Goal: Navigation & Orientation: Understand site structure

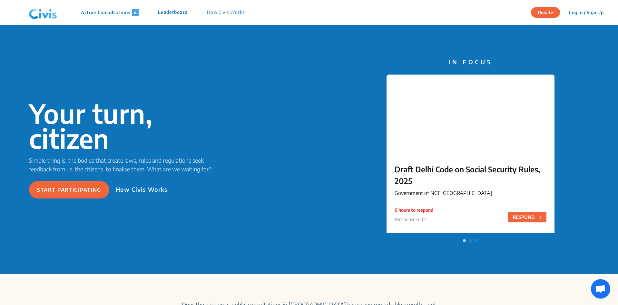
click at [175, 14] on p "Leaderboard" at bounding box center [173, 12] width 30 height 7
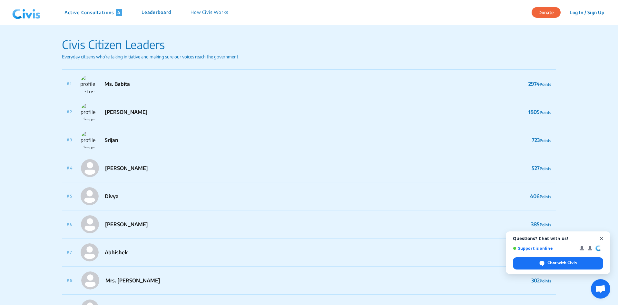
click at [602, 239] on span "Close chat" at bounding box center [602, 238] width 8 height 8
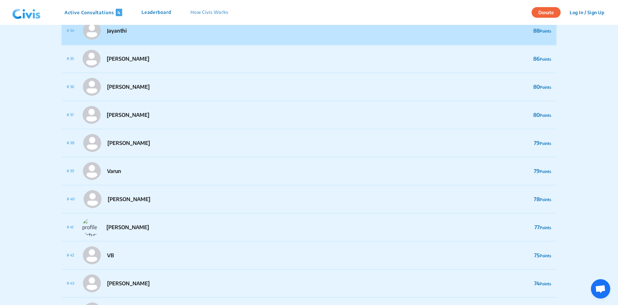
scroll to position [967, 0]
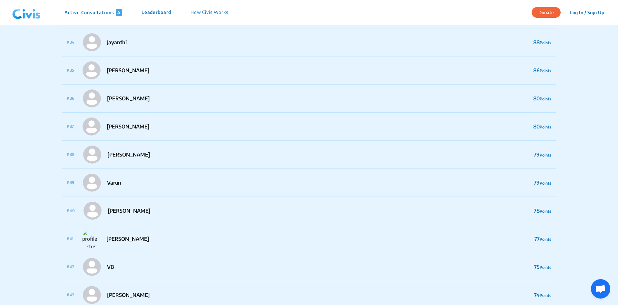
click at [155, 17] on div "Active Consultations 4 Leaderboard How Civis Works" at bounding box center [124, 12] width 228 height 19
click at [152, 10] on p "Leaderboard" at bounding box center [157, 12] width 30 height 7
click at [87, 12] on p "Active Consultations 4" at bounding box center [93, 12] width 58 height 7
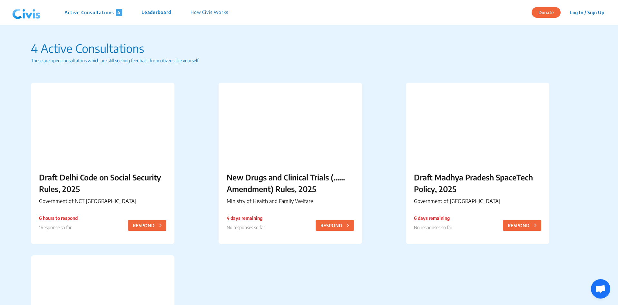
click at [207, 5] on div "Active Consultations 4 Leaderboard How Civis Works" at bounding box center [124, 12] width 228 height 19
click at [208, 17] on div "Active Consultations 4 Leaderboard How Civis Works" at bounding box center [124, 12] width 228 height 19
click at [214, 8] on div "Active Consultations 4 Leaderboard How Civis Works" at bounding box center [124, 12] width 228 height 19
click at [212, 14] on p "How Civis Works" at bounding box center [210, 12] width 38 height 7
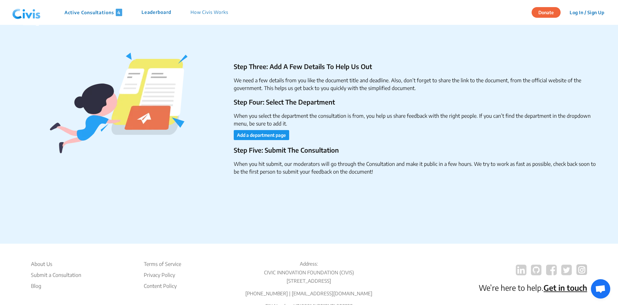
scroll to position [1028, 0]
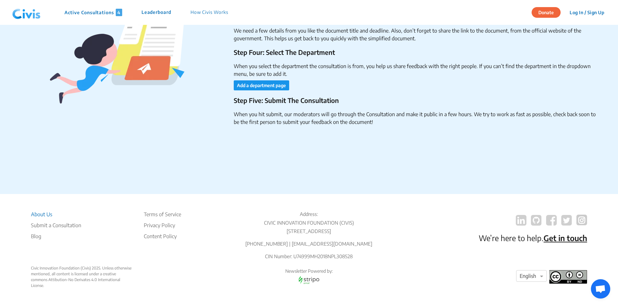
click at [46, 210] on li "About Us" at bounding box center [56, 214] width 50 height 8
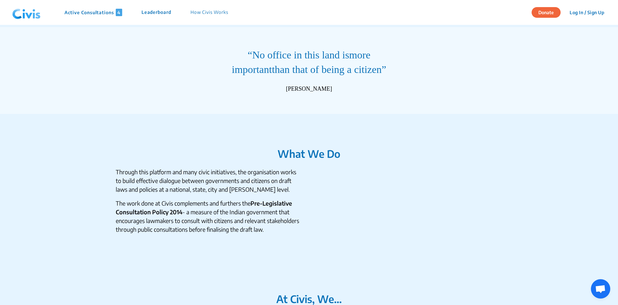
scroll to position [161, 0]
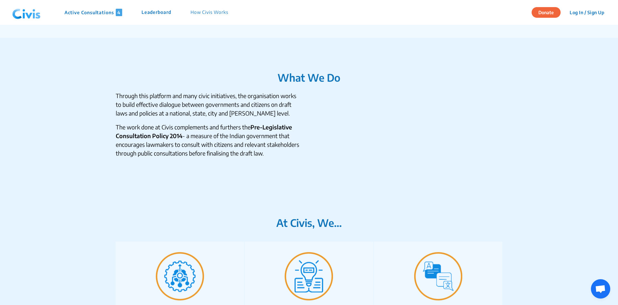
click at [589, 10] on button "Log In / Sign Up" at bounding box center [587, 12] width 43 height 10
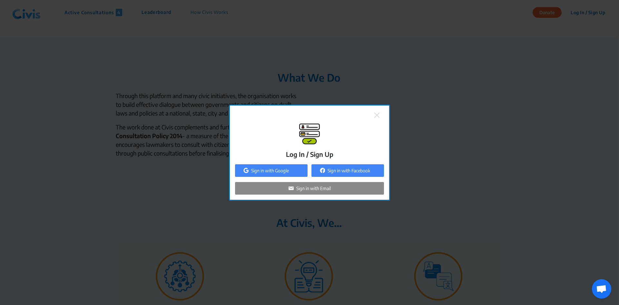
click at [375, 114] on img at bounding box center [376, 115] width 5 height 5
